Goal: Information Seeking & Learning: Compare options

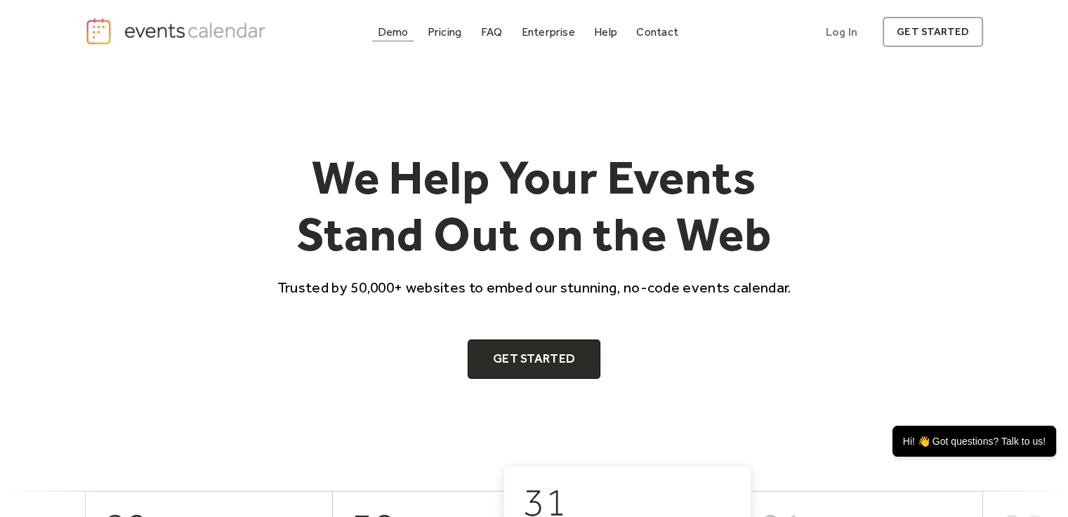
click at [396, 34] on div "Demo" at bounding box center [393, 32] width 31 height 8
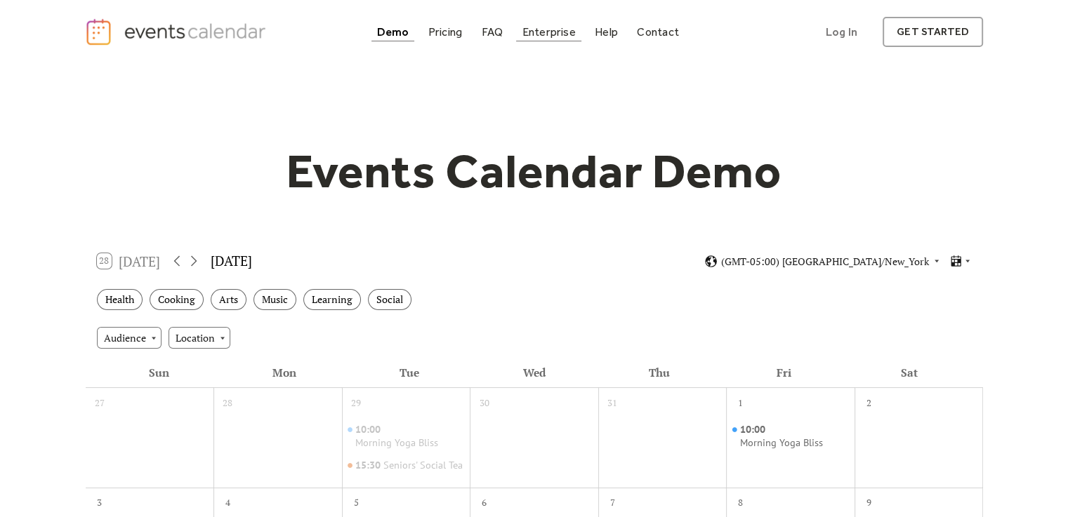
click at [560, 30] on div "Enterprise" at bounding box center [548, 32] width 53 height 8
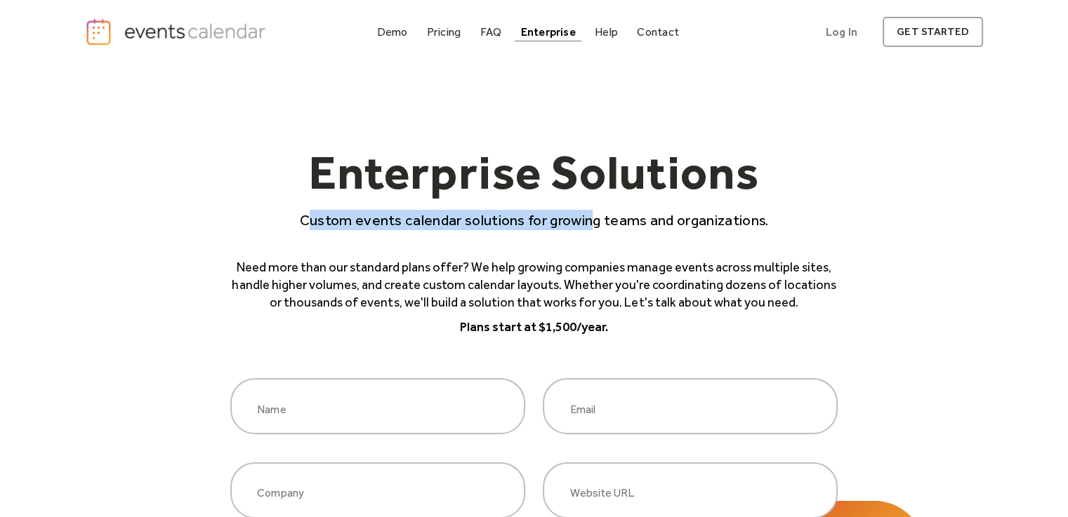
drag, startPoint x: 307, startPoint y: 217, endPoint x: 598, endPoint y: 227, distance: 291.5
click at [590, 220] on p "Custom events calendar solutions for growing teams and organizations." at bounding box center [533, 220] width 607 height 20
click at [610, 232] on div "Enterprise Solutions Custom events calendar solutions for growing teams and org…" at bounding box center [533, 242] width 607 height 188
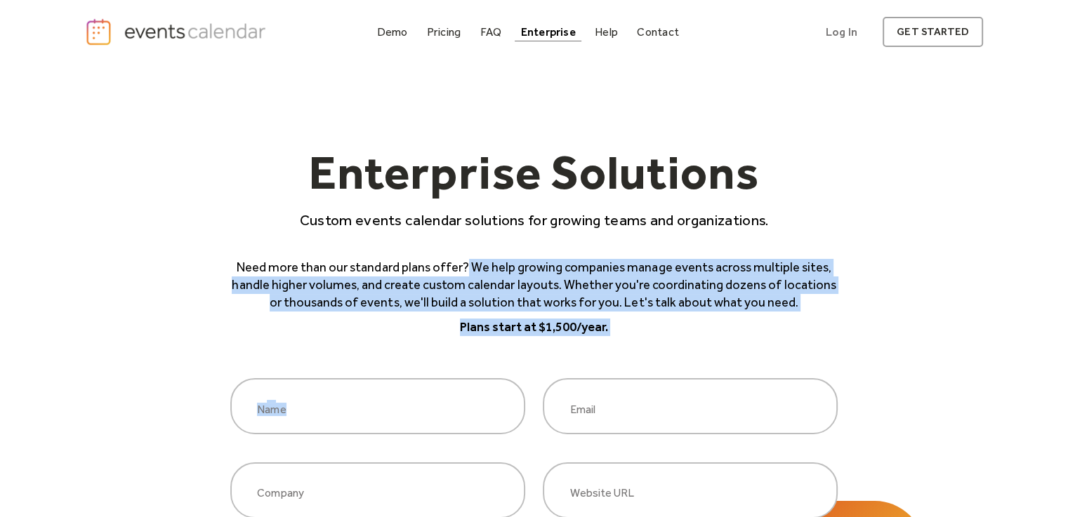
drag, startPoint x: 609, startPoint y: 336, endPoint x: 465, endPoint y: 267, distance: 160.5
click at [465, 267] on div "Enterprise Solutions Custom events calendar solutions for growing teams and org…" at bounding box center [533, 467] width 607 height 807
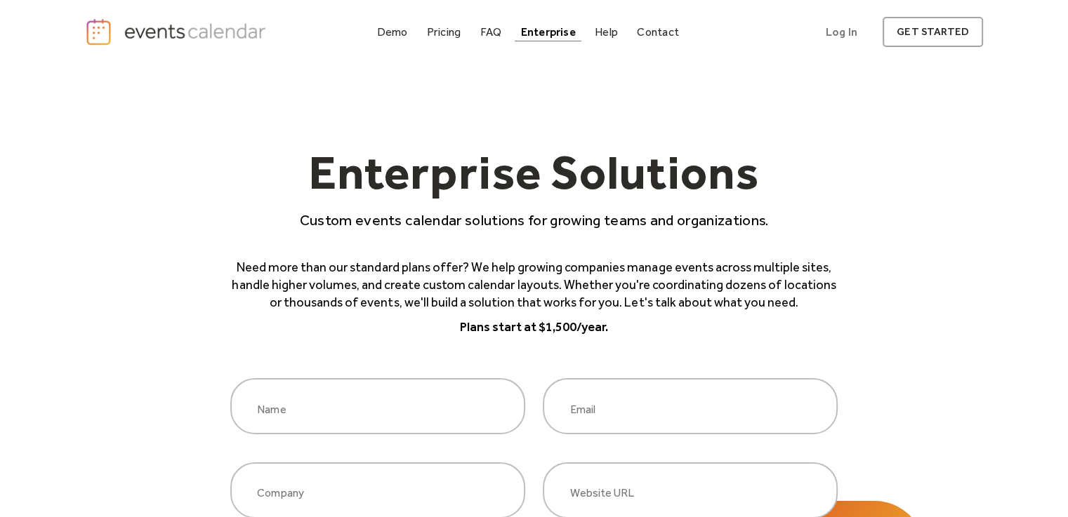
click at [453, 266] on p "Need more than our standard plans offer? We help growing companies manage event…" at bounding box center [533, 285] width 607 height 53
click at [461, 36] on div "Pricing" at bounding box center [444, 32] width 34 height 8
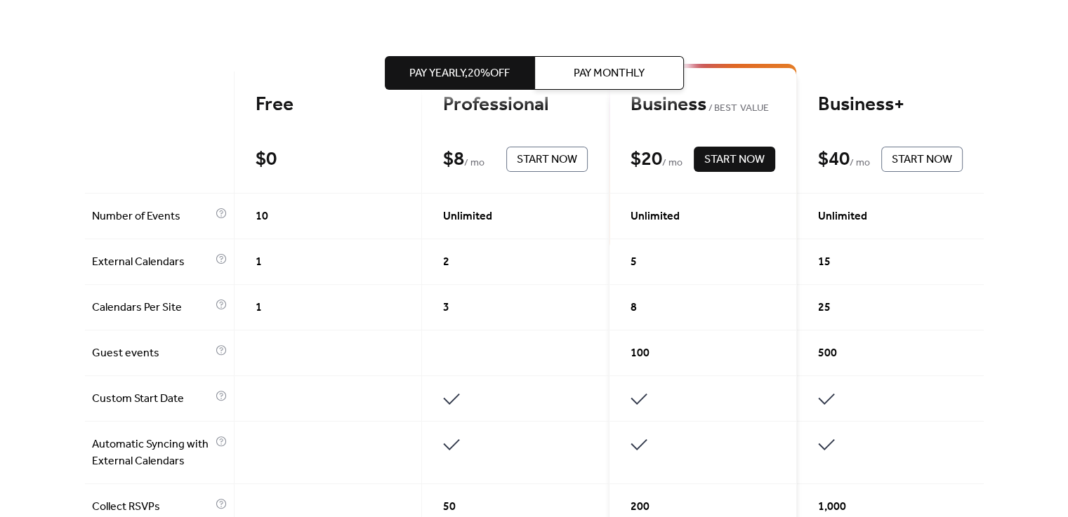
scroll to position [211, 0]
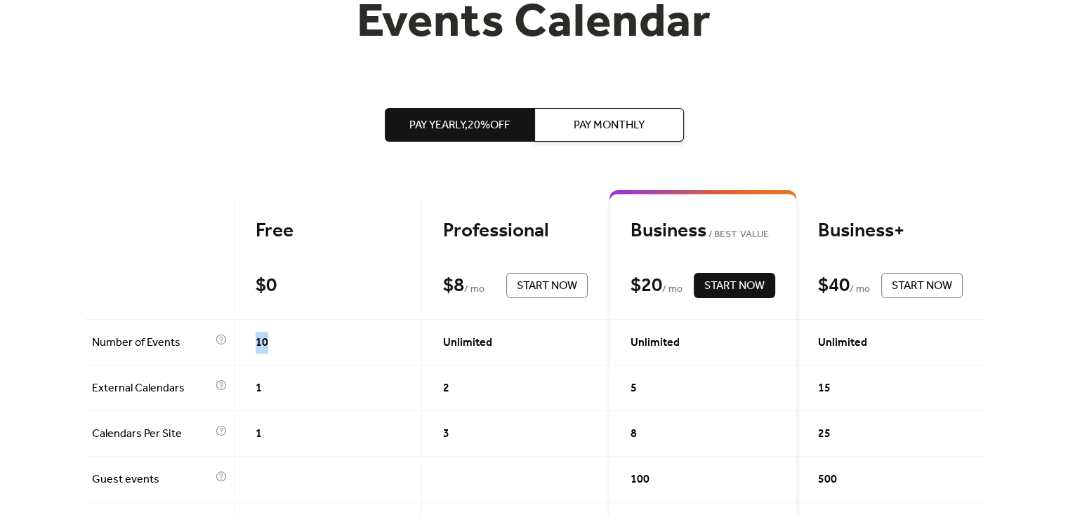
drag, startPoint x: 251, startPoint y: 348, endPoint x: 368, endPoint y: 336, distance: 117.8
click at [522, 333] on div "Unlimited" at bounding box center [515, 343] width 187 height 46
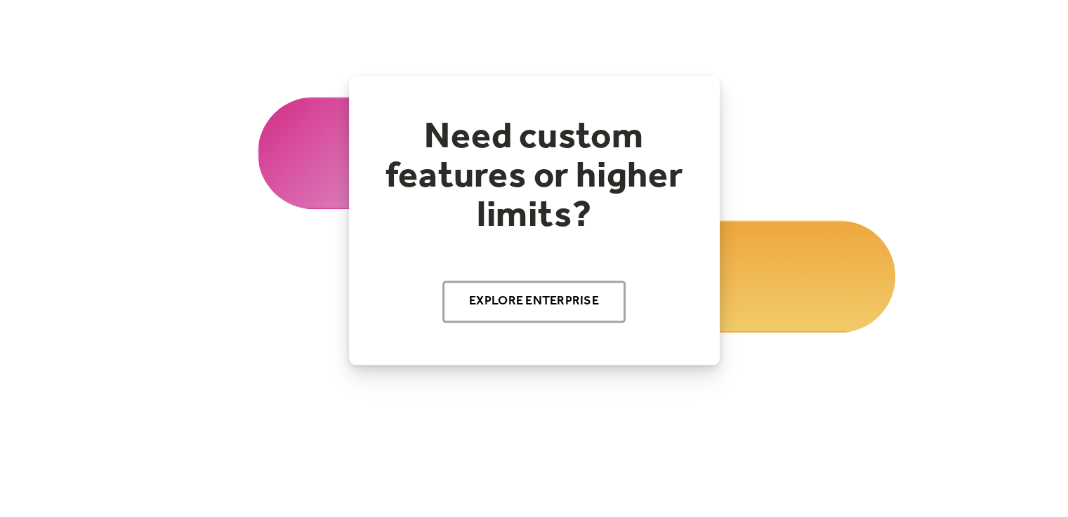
scroll to position [1615, 0]
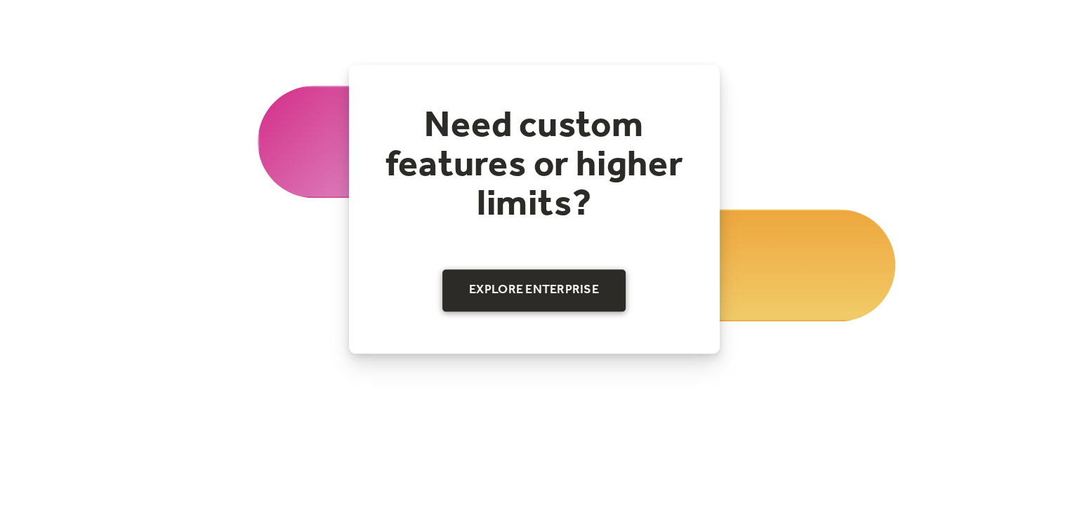
click at [517, 291] on link "Explore Enterprise" at bounding box center [533, 291] width 183 height 42
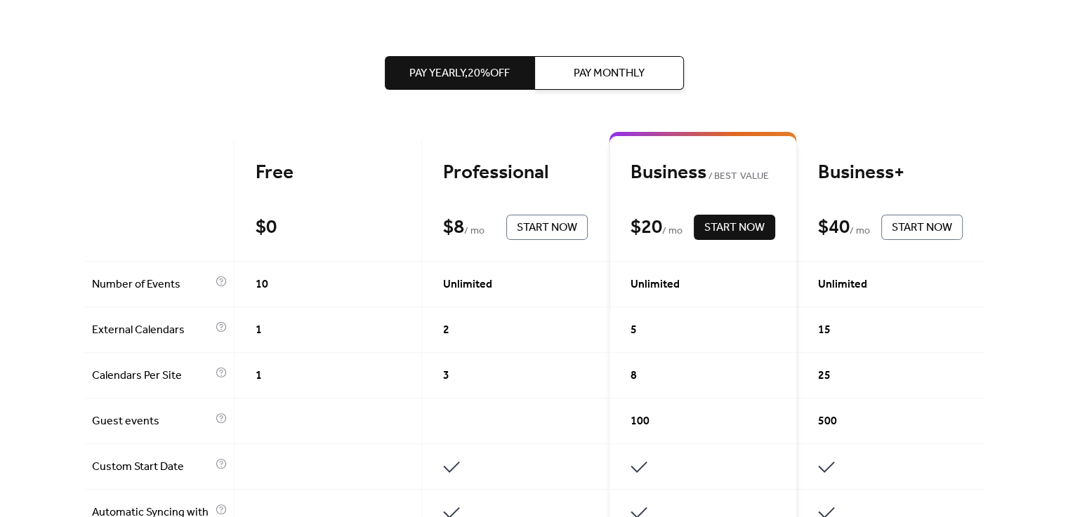
scroll to position [281, 0]
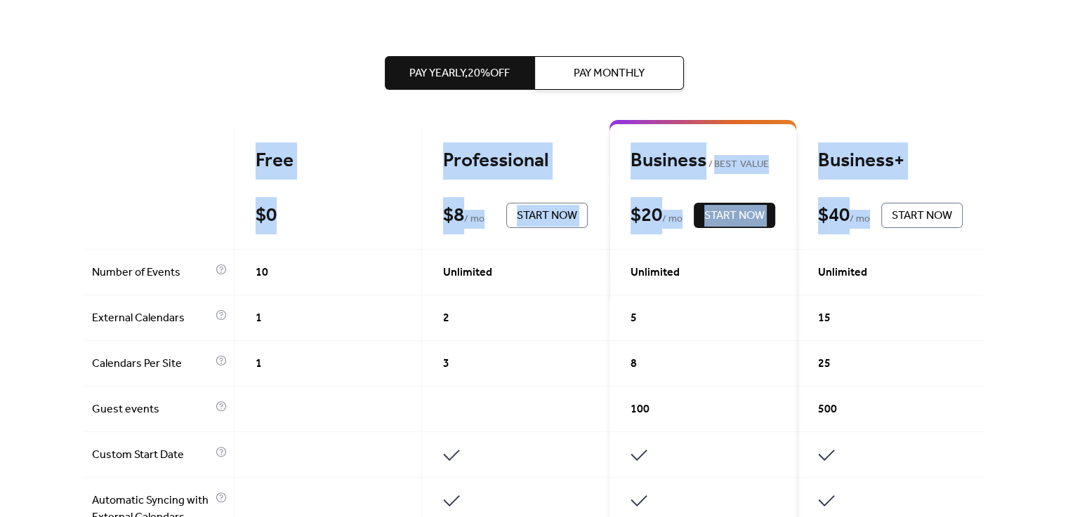
drag, startPoint x: 848, startPoint y: 131, endPoint x: 814, endPoint y: 0, distance: 135.7
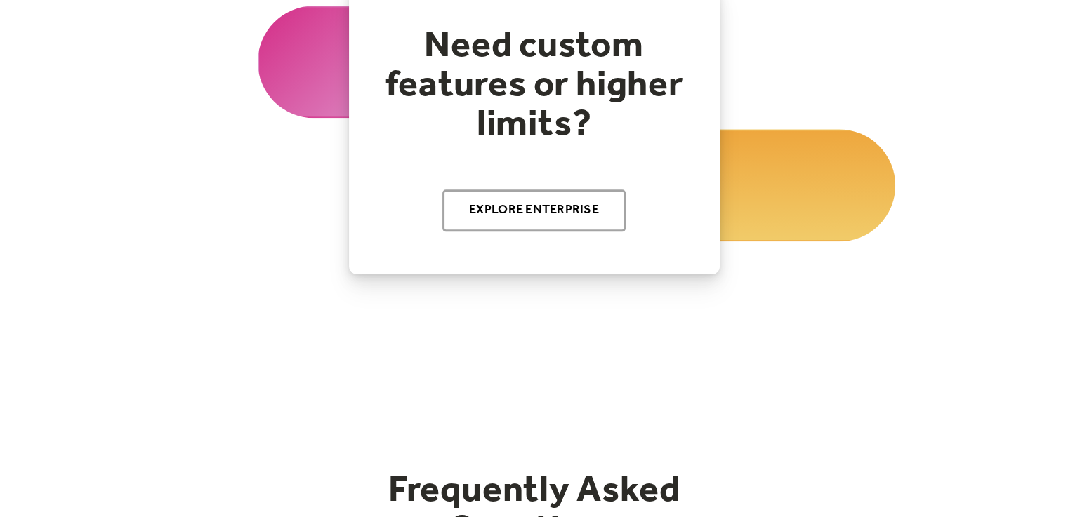
scroll to position [1685, 0]
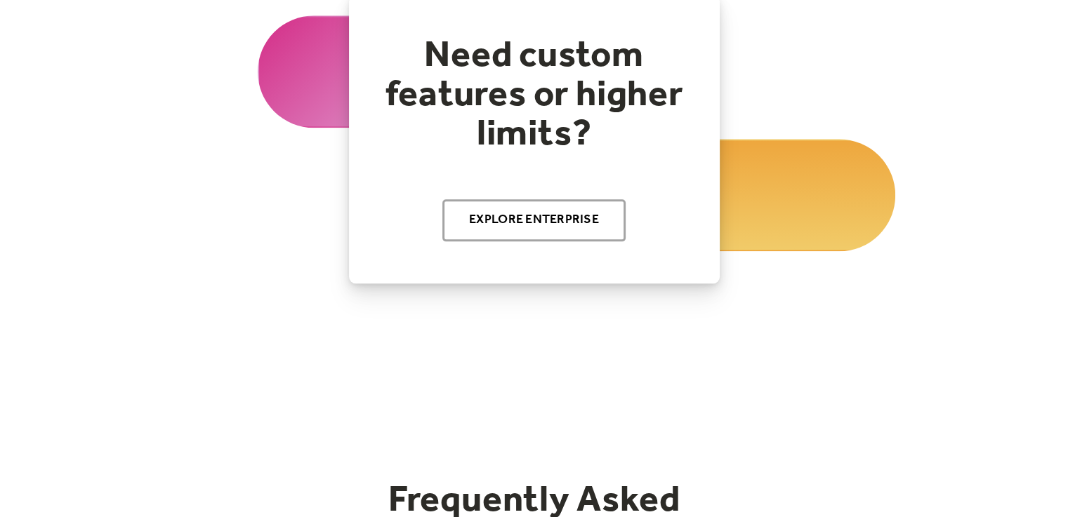
click at [491, 239] on div "Need custom features or higher limits? Explore Enterprise" at bounding box center [534, 138] width 371 height 289
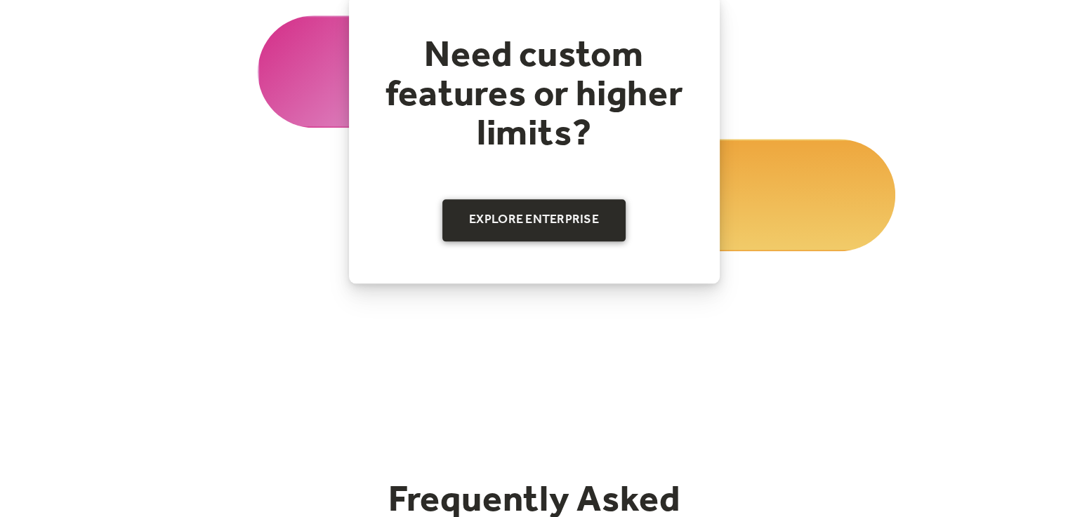
click at [497, 216] on link "Explore Enterprise" at bounding box center [533, 220] width 183 height 42
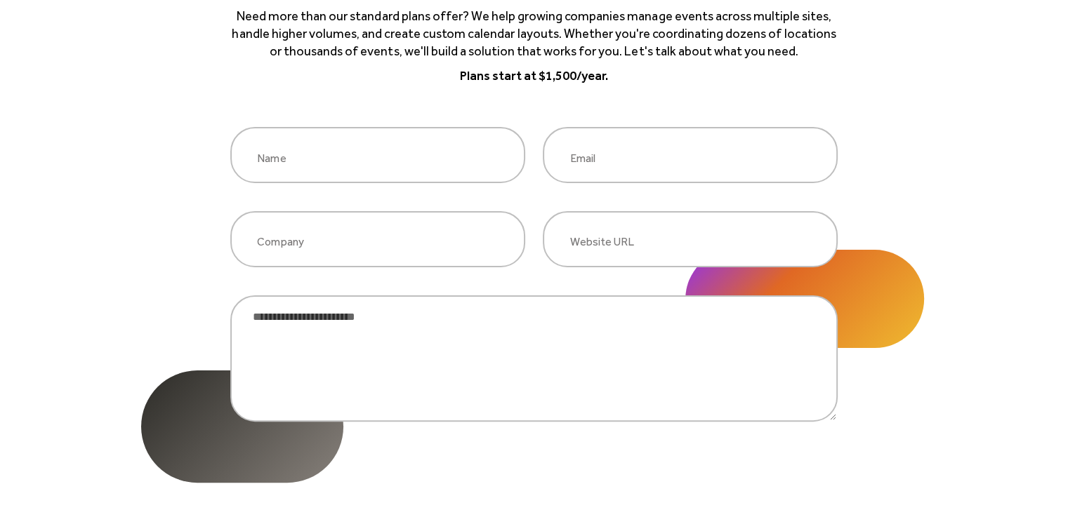
scroll to position [140, 0]
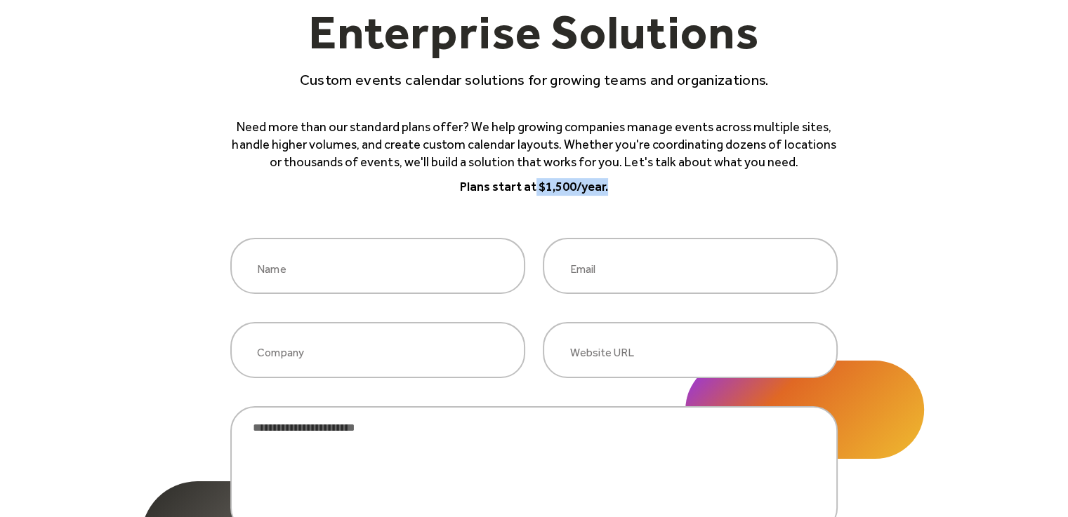
drag, startPoint x: 533, startPoint y: 190, endPoint x: 621, endPoint y: 188, distance: 87.8
click at [621, 188] on p "Plans start at $1,500/year." at bounding box center [533, 187] width 607 height 18
copy p "$1,500/year."
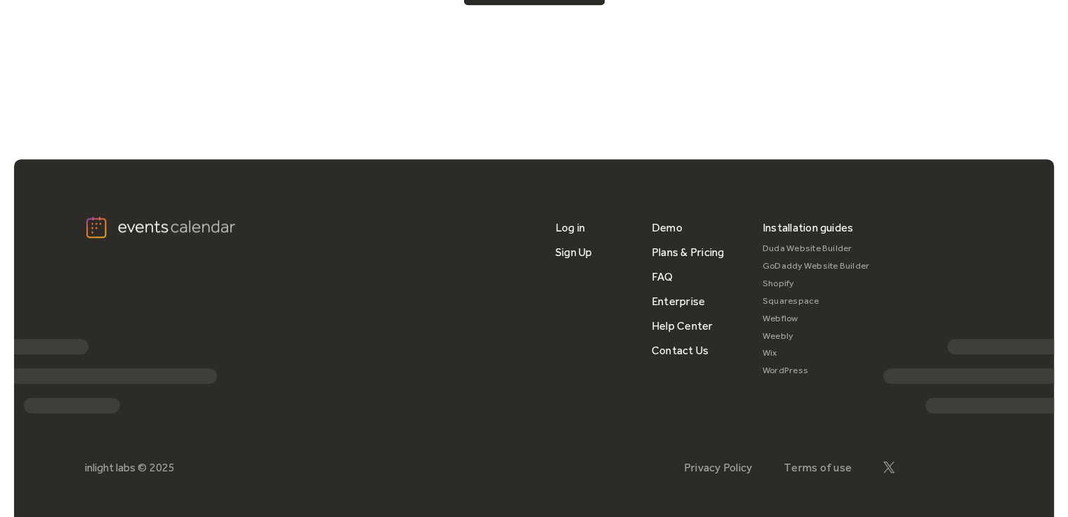
scroll to position [851, 0]
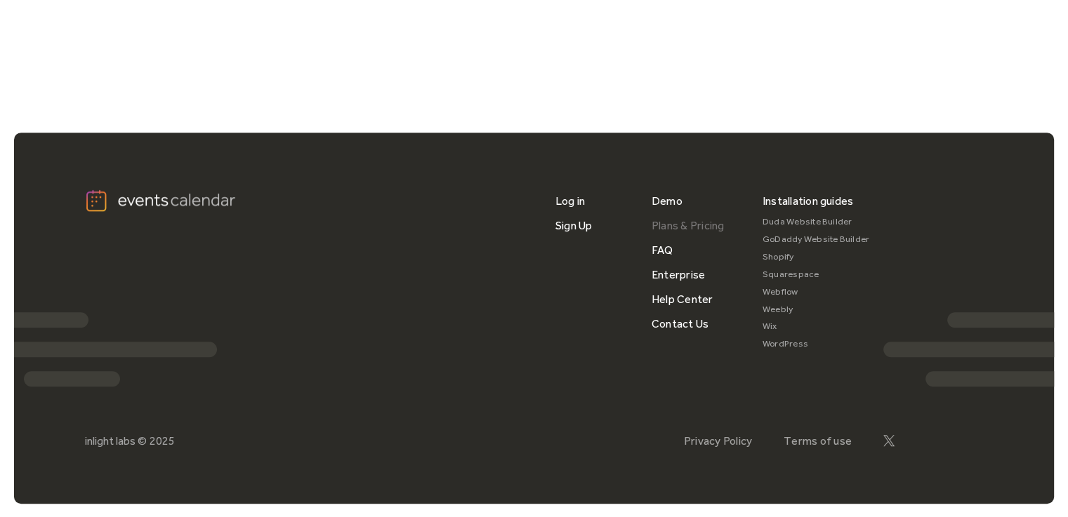
click at [665, 227] on link "Plans & Pricing" at bounding box center [687, 225] width 73 height 25
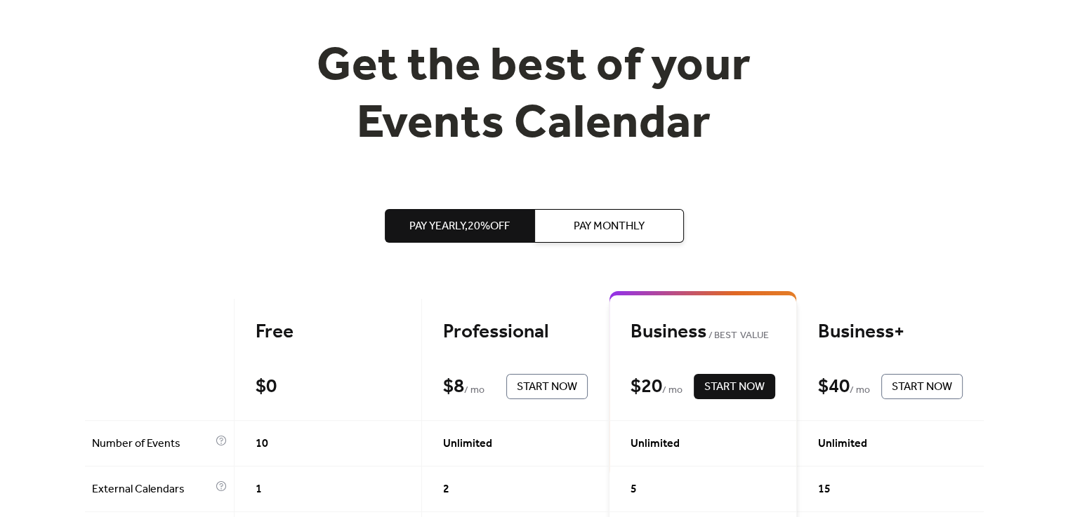
scroll to position [140, 0]
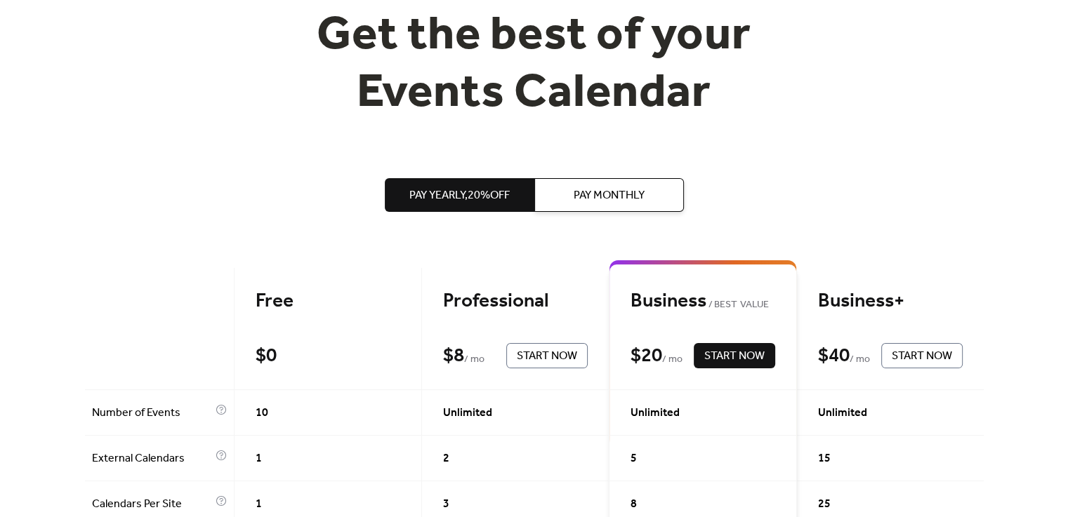
click at [665, 186] on button "Pay Monthly" at bounding box center [609, 195] width 150 height 34
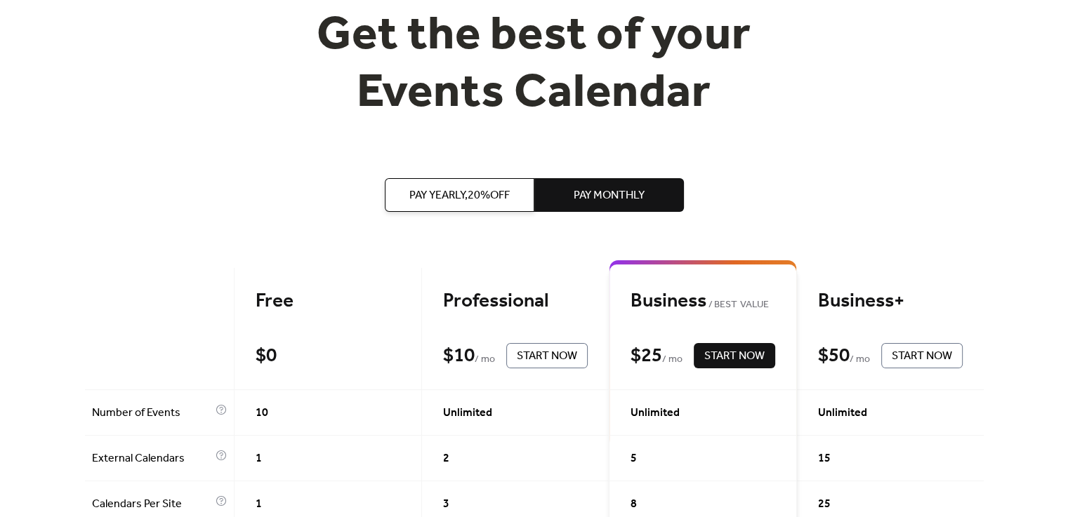
click at [508, 197] on span "Pay Yearly, 20% off" at bounding box center [459, 195] width 100 height 17
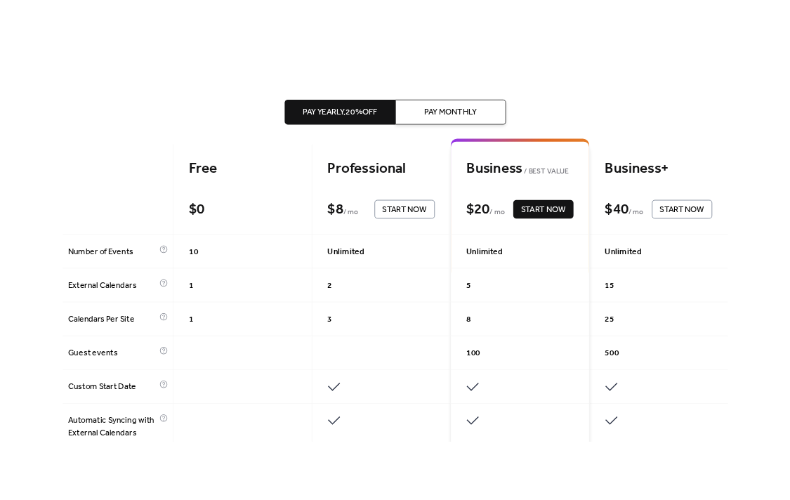
scroll to position [281, 0]
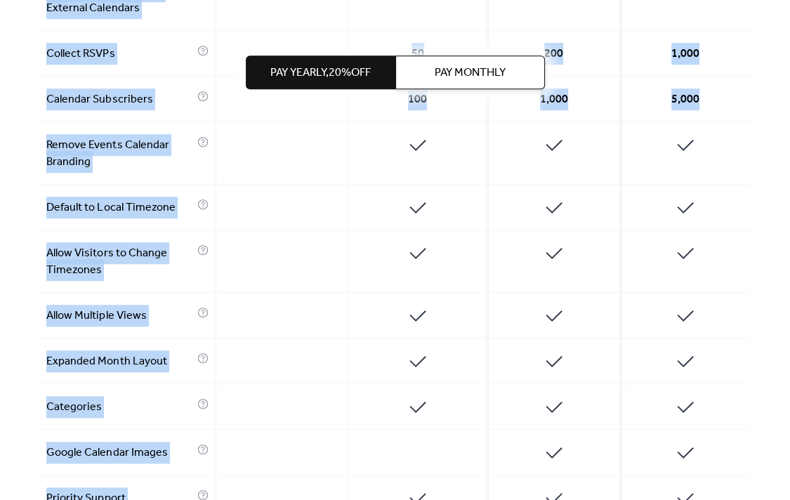
drag, startPoint x: 733, startPoint y: 498, endPoint x: 734, endPoint y: 518, distance: 20.4
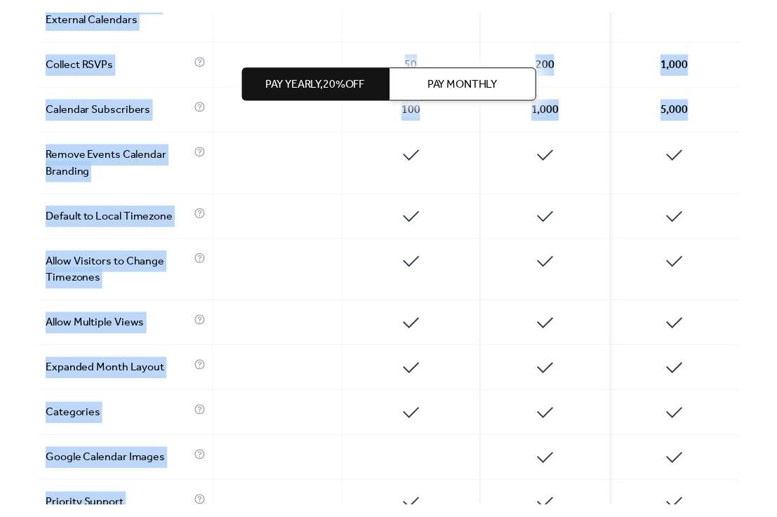
scroll to position [845, 0]
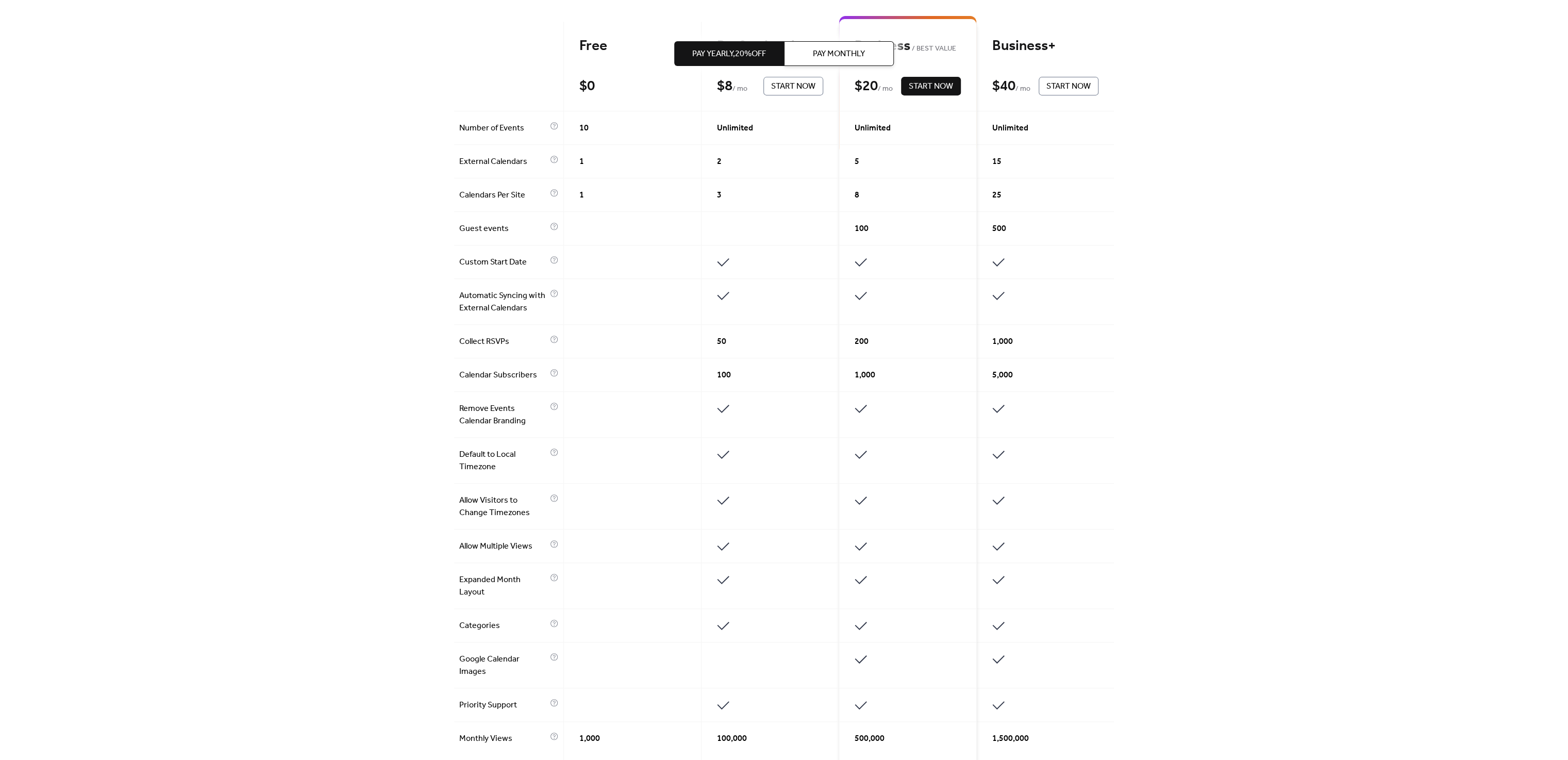
scroll to position [292, 0]
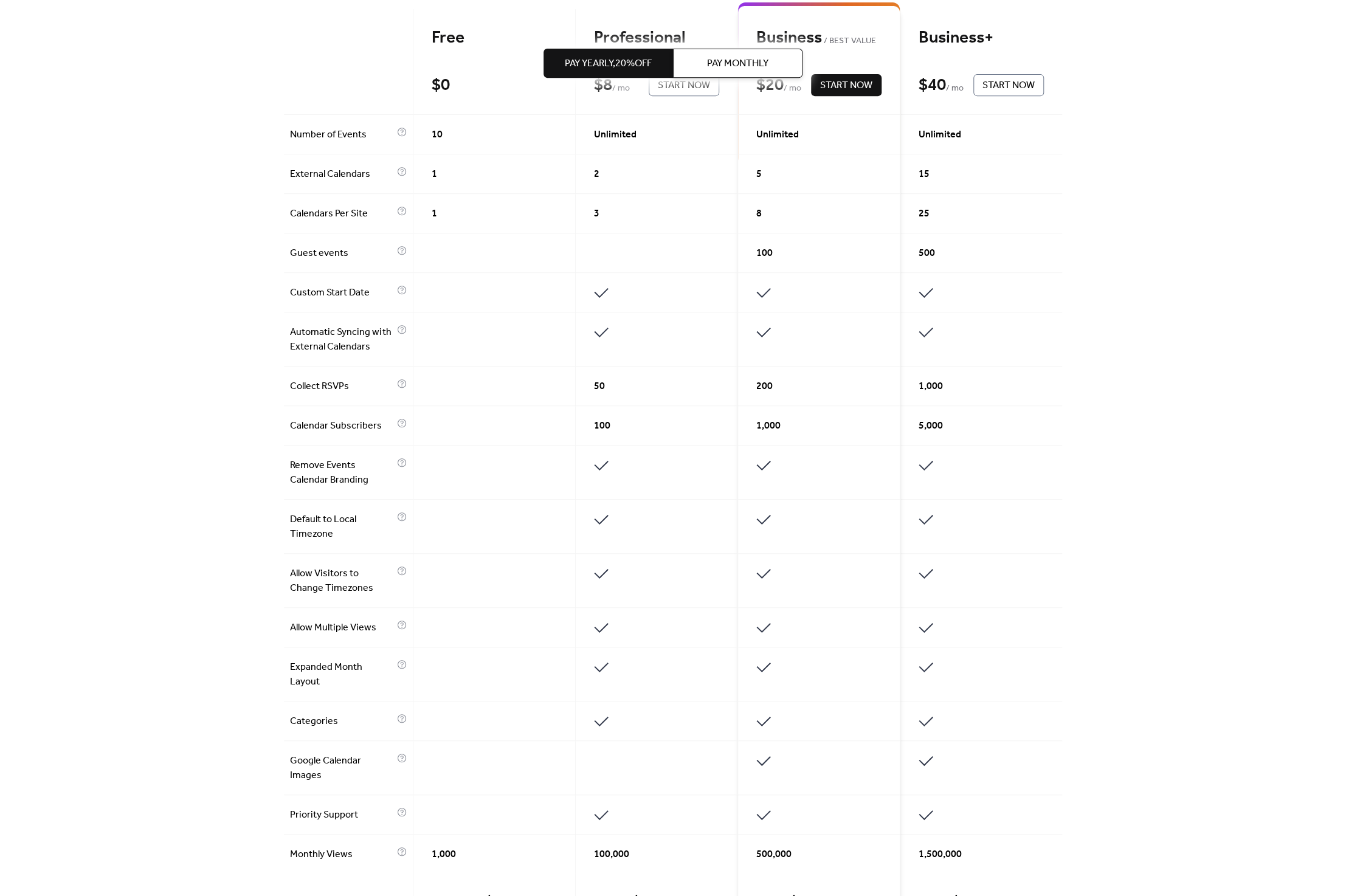
click at [924, 306] on div "Get the best of your Events Calendar Pay Yearly, 20% off Pay Monthly Free $ 0 S…" at bounding box center [673, 409] width 1346 height 1398
click at [924, 425] on span "5,000" at bounding box center [931, 426] width 24 height 15
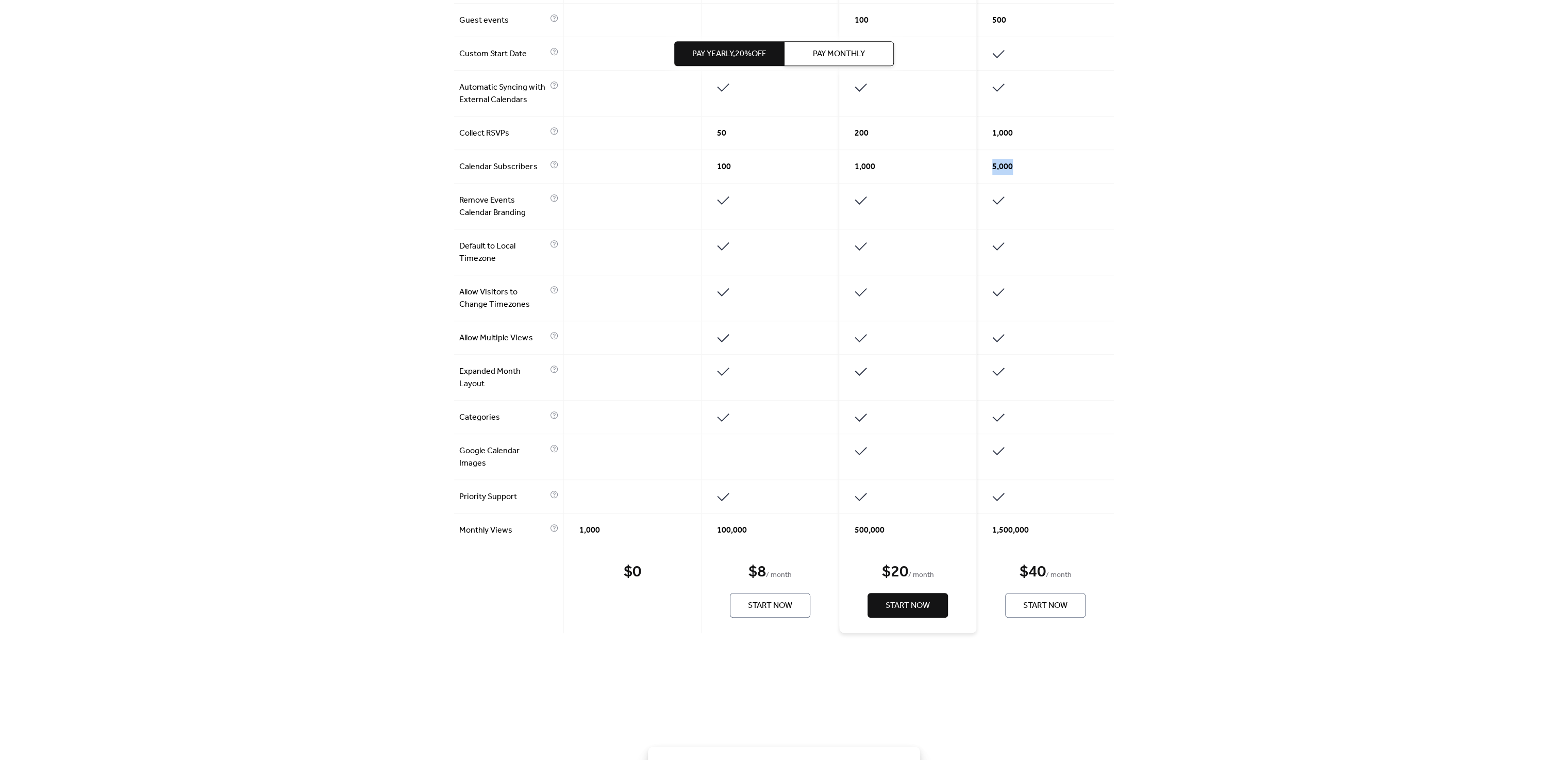
scroll to position [601, 0]
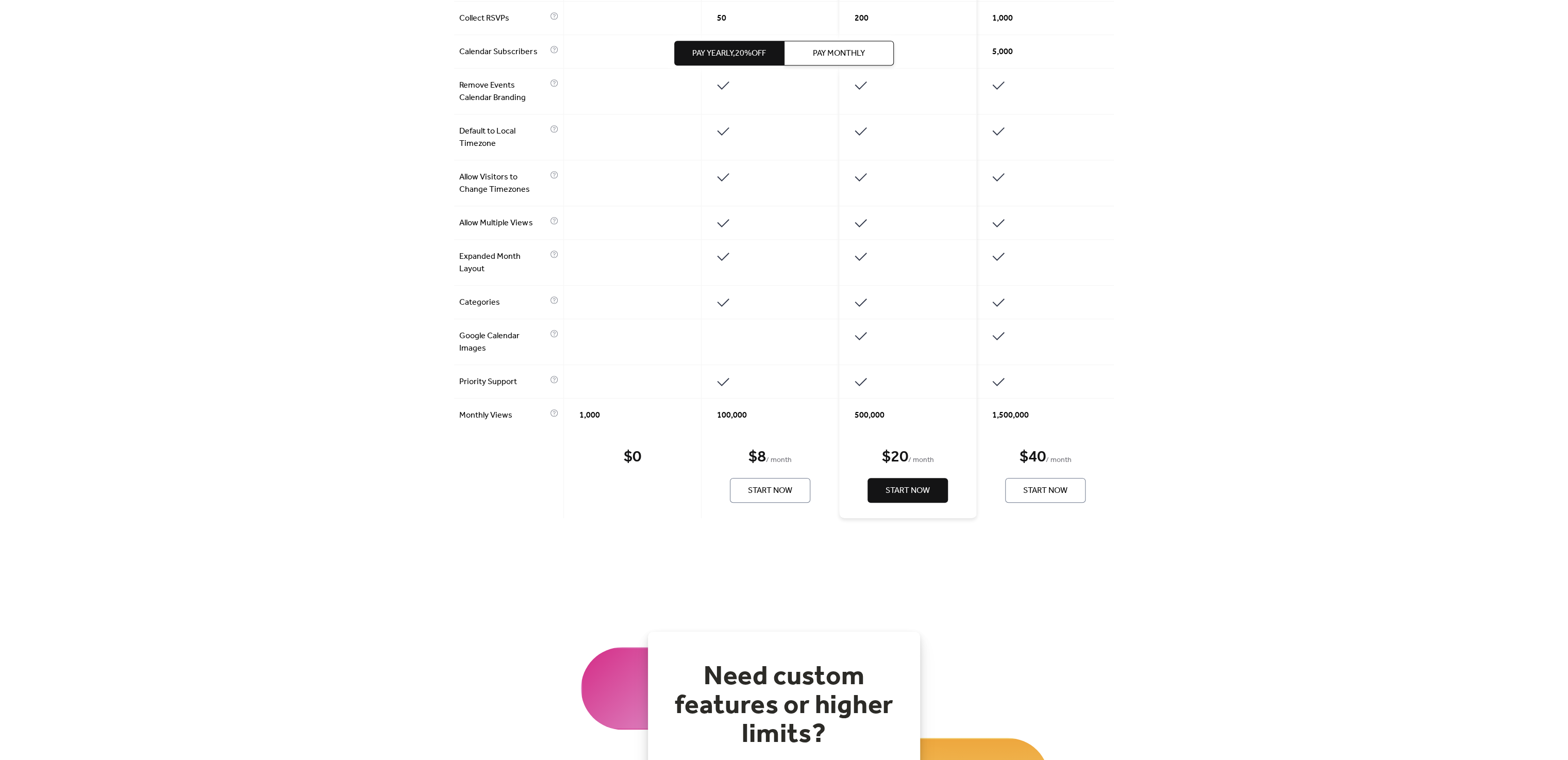
click at [783, 380] on span "1,500,000" at bounding box center [1010, 415] width 37 height 12
click at [783, 380] on div "500,000" at bounding box center [907, 415] width 137 height 33
copy span "500,000"
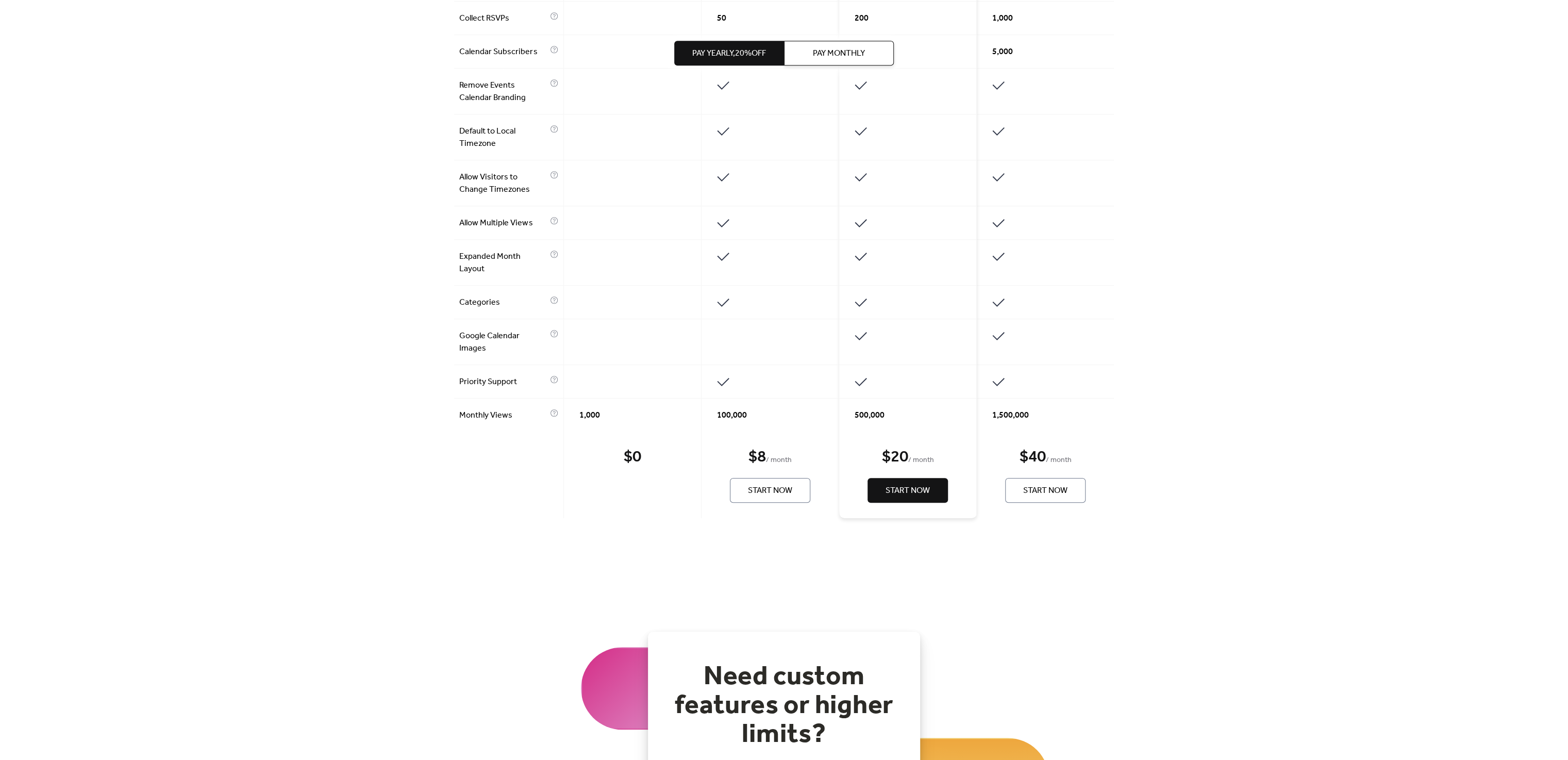
click at [783, 380] on span "1,500,000" at bounding box center [1010, 415] width 37 height 12
copy span "1,500,000"
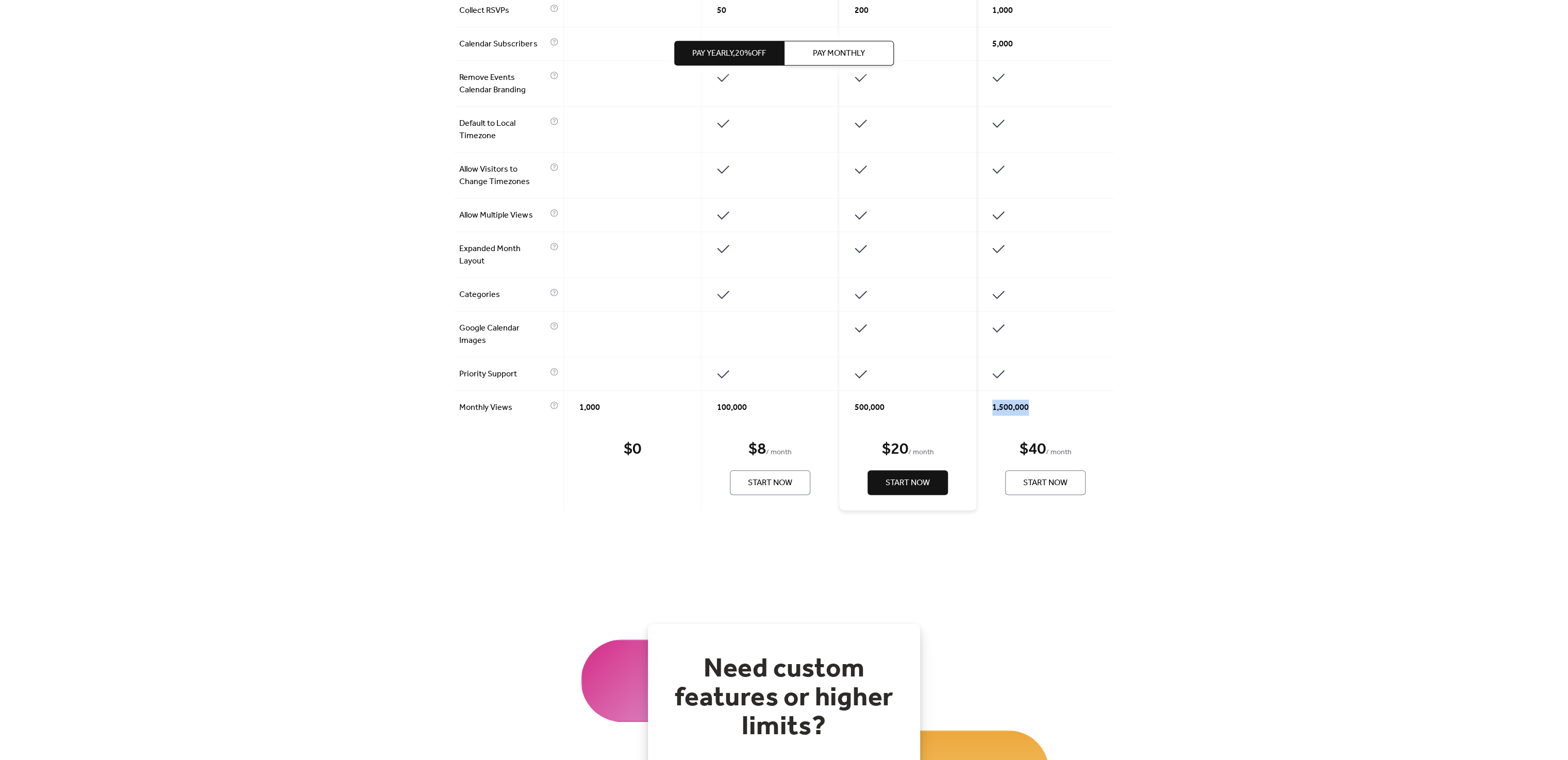
scroll to position [499, 0]
